Goal: Information Seeking & Learning: Learn about a topic

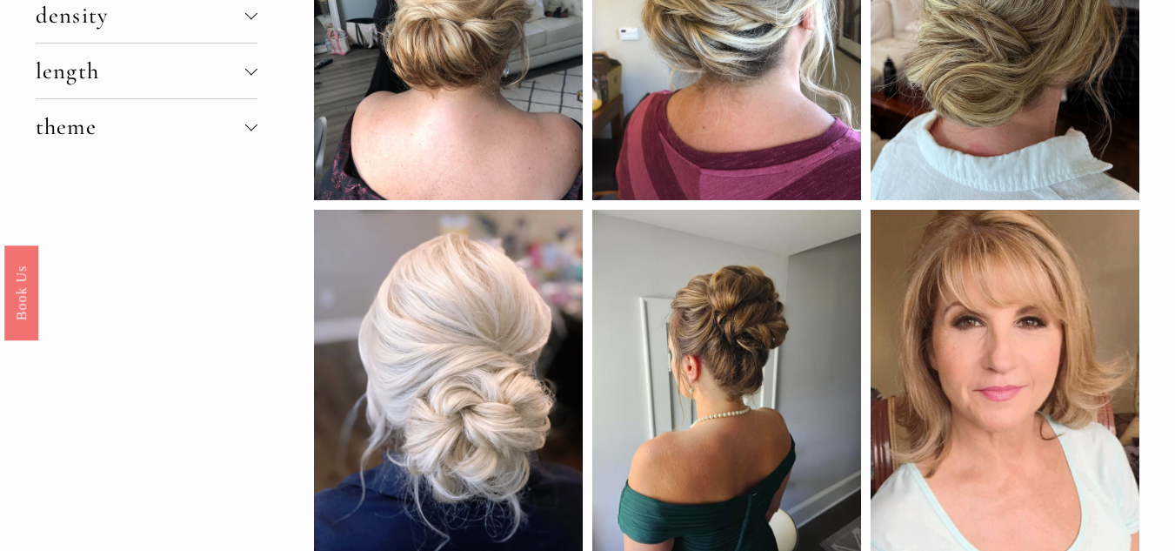
scroll to position [393, 0]
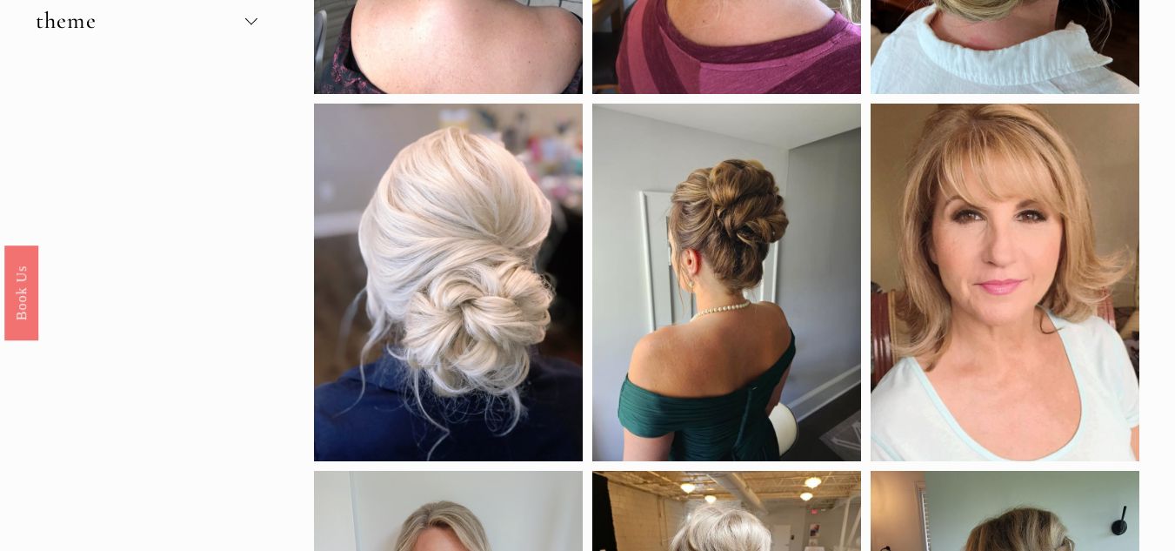
drag, startPoint x: 1181, startPoint y: 38, endPoint x: 1188, endPoint y: 125, distance: 87.3
click at [724, 224] on div at bounding box center [727, 282] width 269 height 357
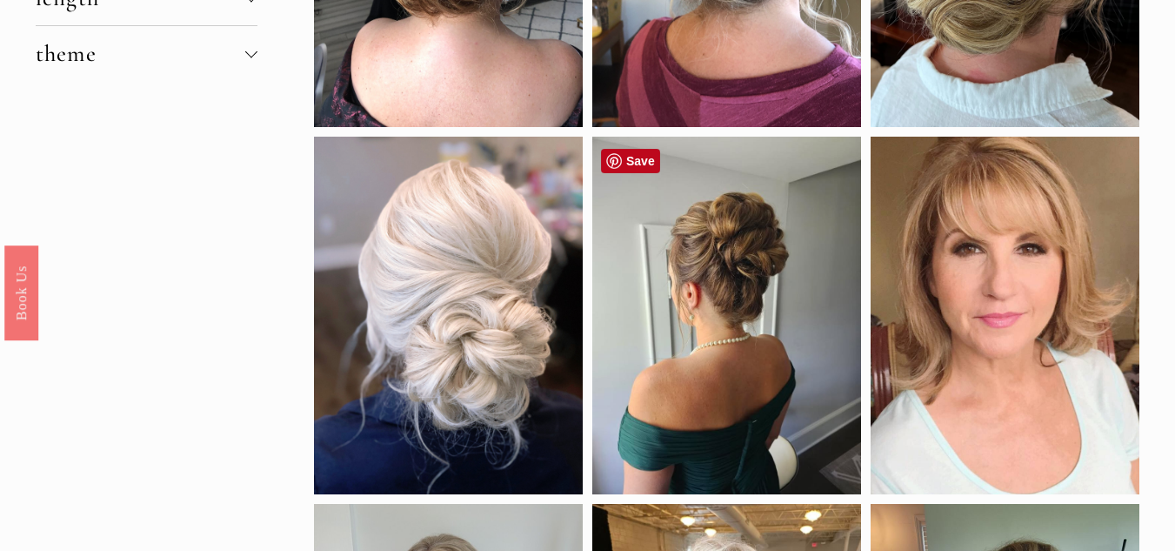
scroll to position [368, 0]
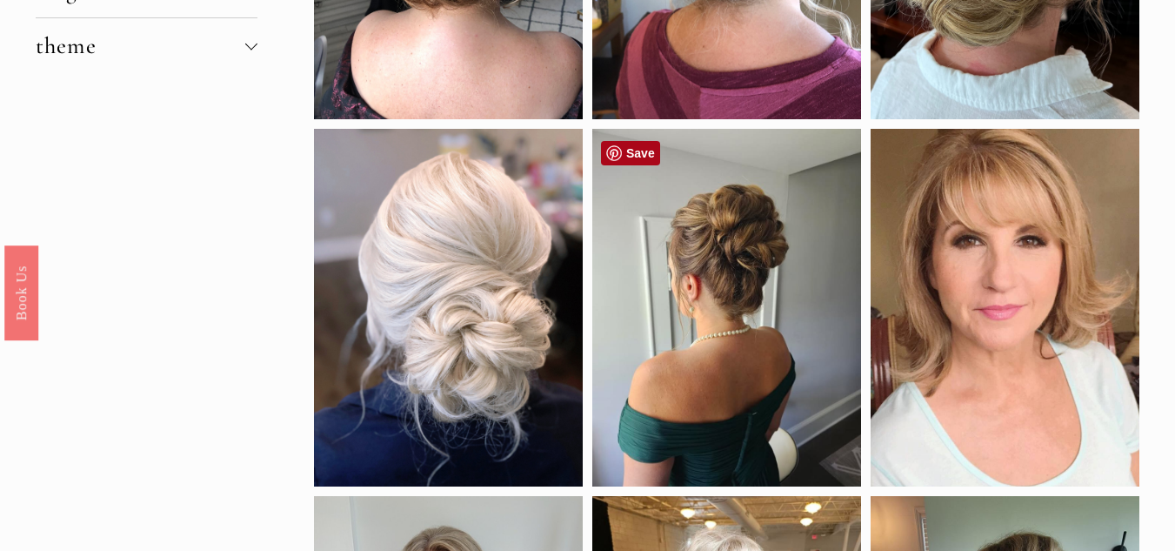
click at [626, 150] on link "Save" at bounding box center [630, 153] width 59 height 24
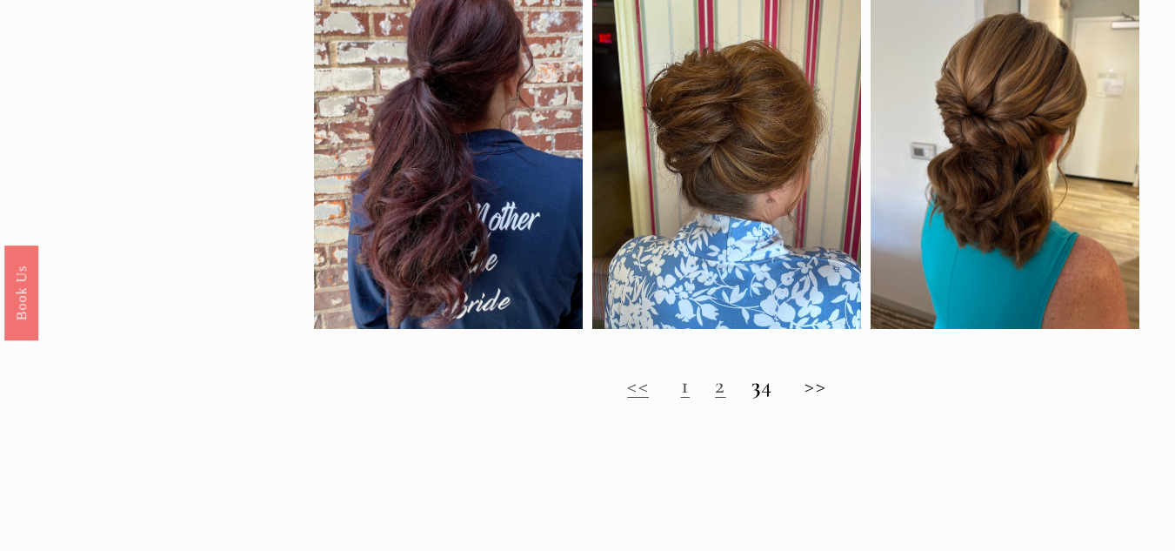
scroll to position [1241, 0]
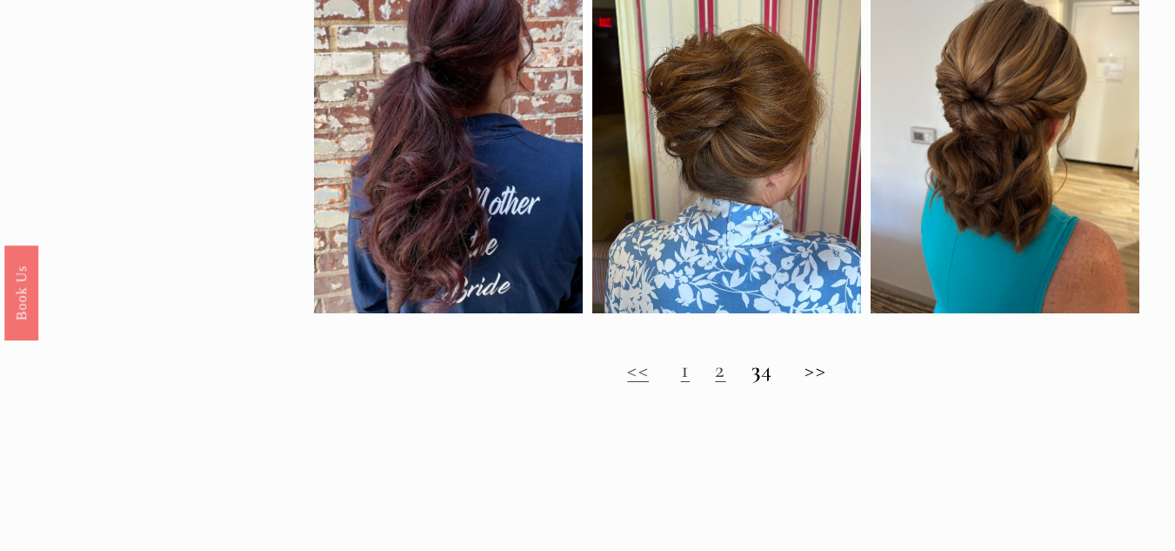
click at [681, 379] on link "1" at bounding box center [685, 369] width 9 height 29
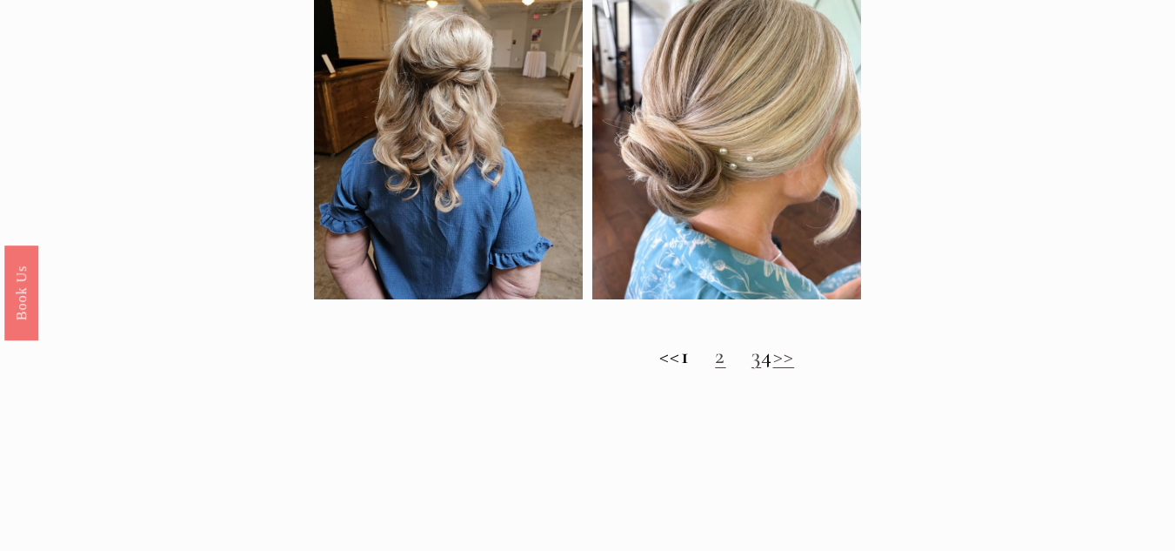
scroll to position [1341, 0]
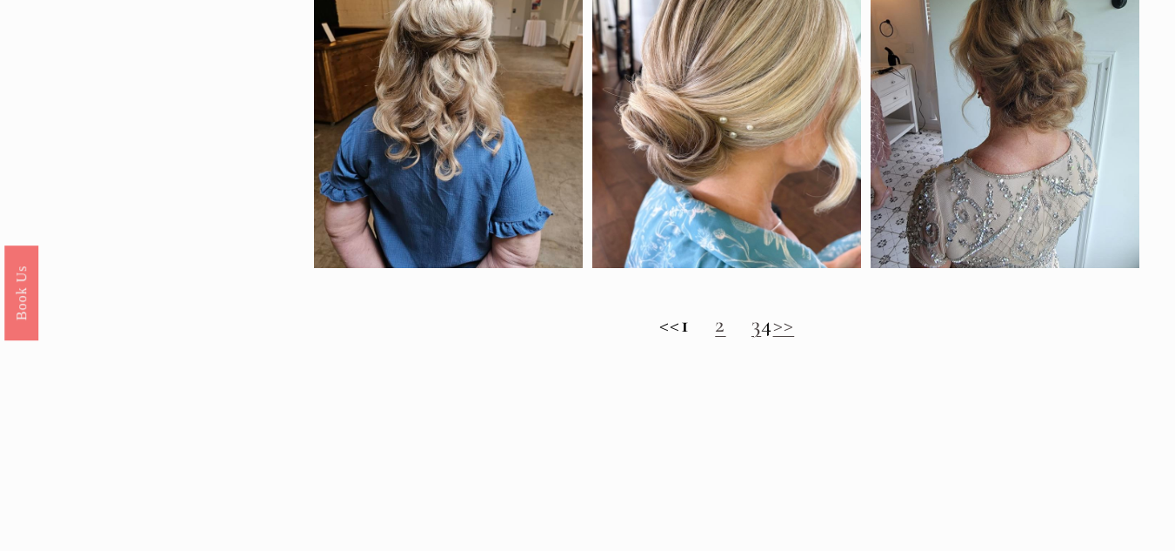
drag, startPoint x: 1183, startPoint y: 82, endPoint x: 1182, endPoint y: 365, distance: 282.8
click at [715, 333] on link "2" at bounding box center [720, 323] width 10 height 29
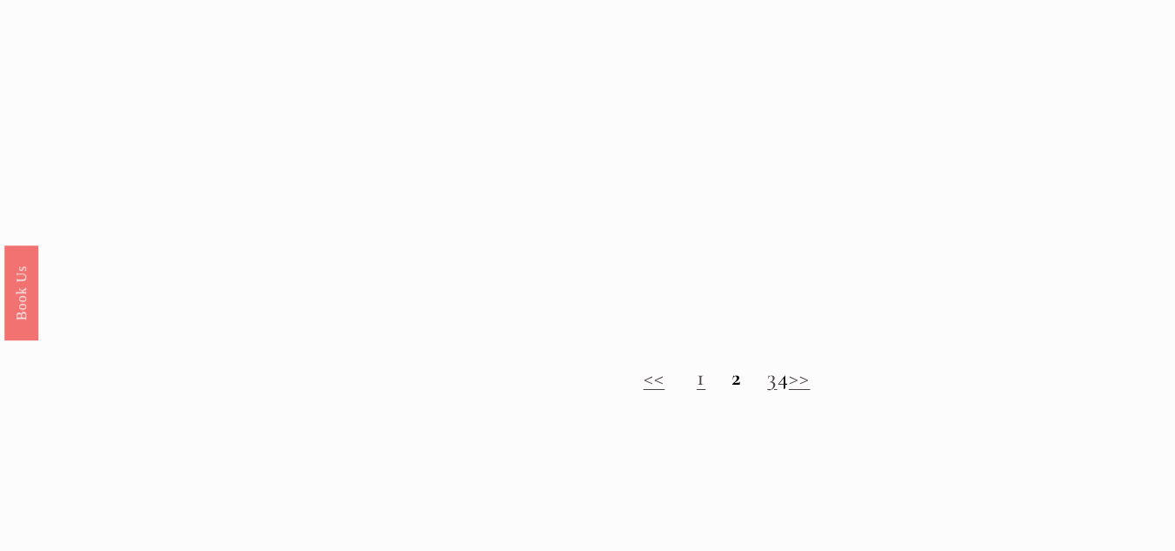
drag, startPoint x: 1183, startPoint y: 60, endPoint x: 1186, endPoint y: 357, distance: 296.7
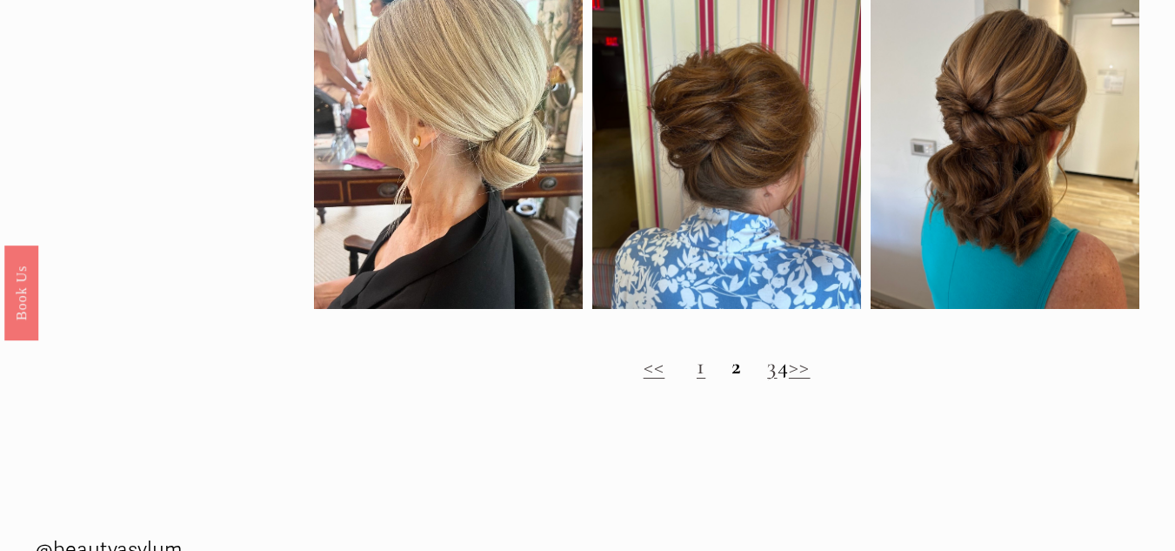
click at [767, 380] on link "3" at bounding box center [772, 366] width 10 height 29
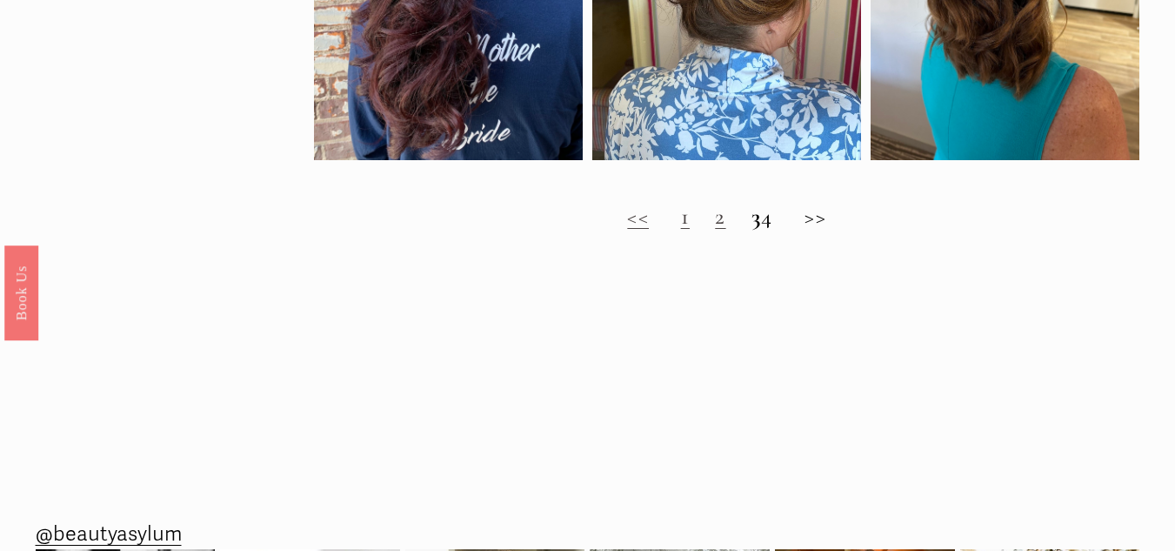
click at [779, 230] on h2 "<< 1 2 3 4 >>" at bounding box center [727, 216] width 827 height 27
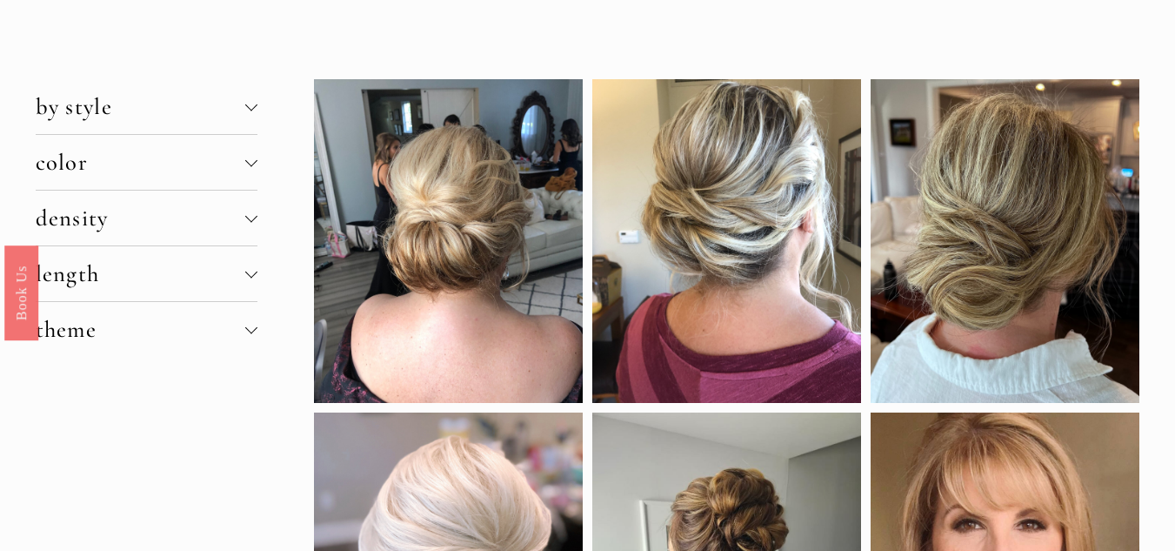
scroll to position [0, 0]
